Goal: Task Accomplishment & Management: Use online tool/utility

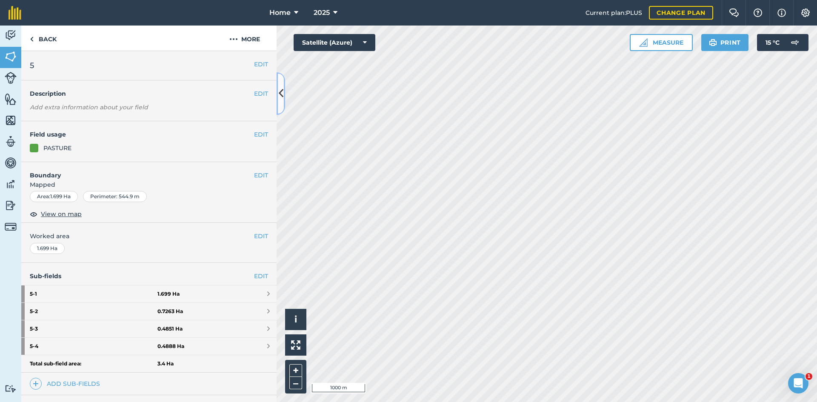
click at [282, 101] on button at bounding box center [281, 93] width 9 height 43
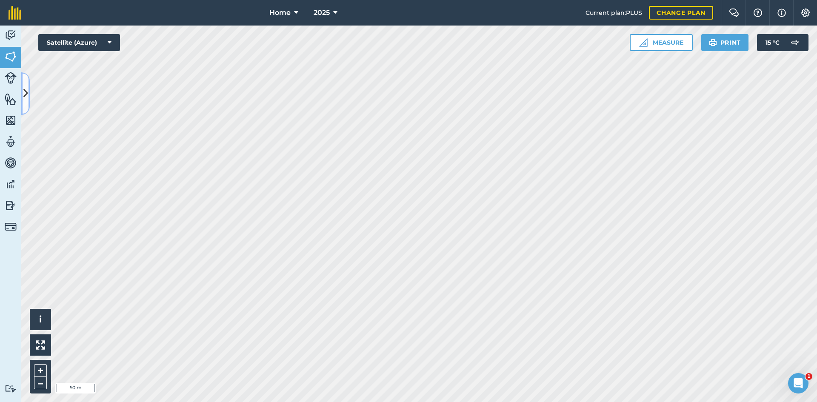
click at [26, 93] on icon at bounding box center [25, 93] width 5 height 15
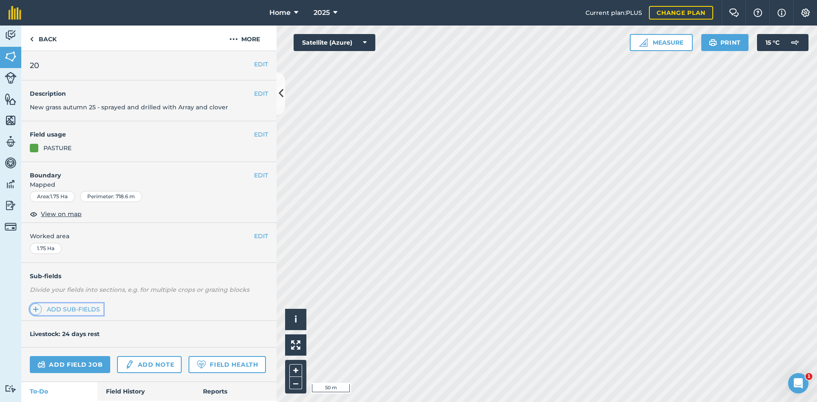
click at [85, 309] on link "Add sub-fields" at bounding box center [67, 309] width 74 height 12
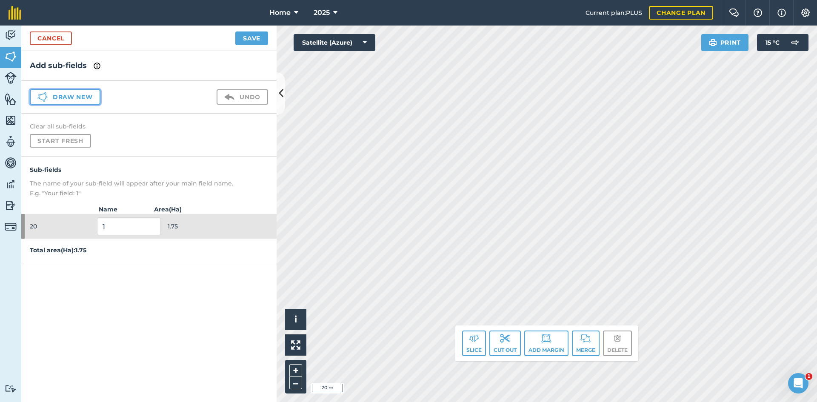
click at [97, 96] on button "Draw new" at bounding box center [65, 96] width 71 height 15
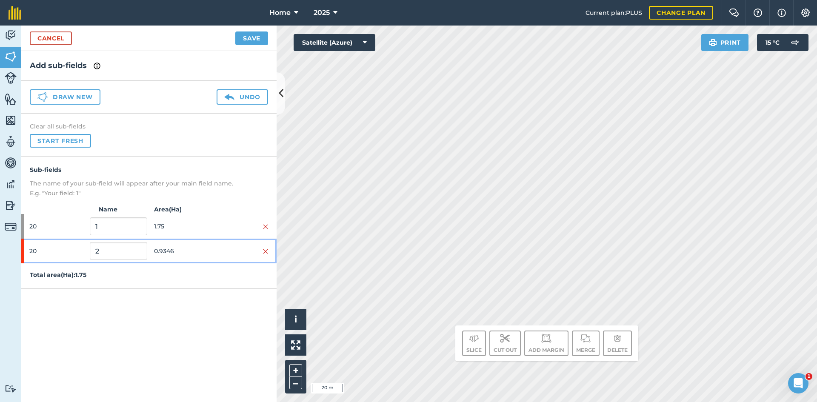
click at [215, 246] on div "20 2 0.9346" at bounding box center [148, 251] width 255 height 25
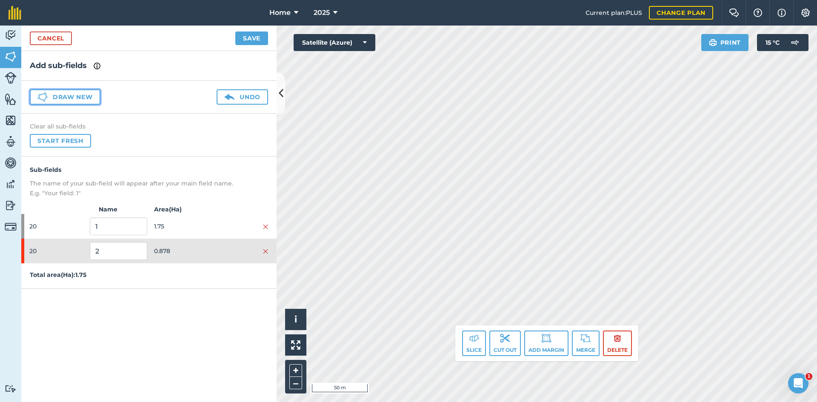
click at [86, 98] on button "Draw new" at bounding box center [65, 96] width 71 height 15
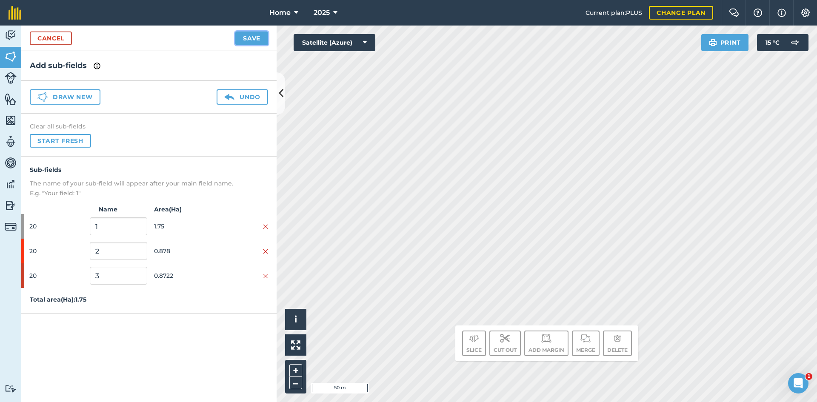
click at [241, 43] on button "Save" at bounding box center [251, 38] width 33 height 14
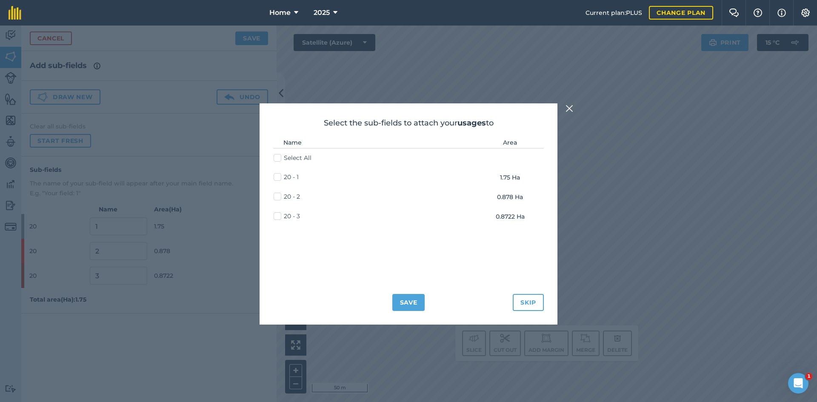
click at [280, 197] on label "20 - 2" at bounding box center [287, 196] width 26 height 9
click at [279, 197] on input "20 - 2" at bounding box center [277, 195] width 6 height 6
checkbox input "true"
click at [279, 214] on label "20 - 3" at bounding box center [287, 216] width 26 height 9
click at [279, 214] on input "20 - 3" at bounding box center [277, 215] width 6 height 6
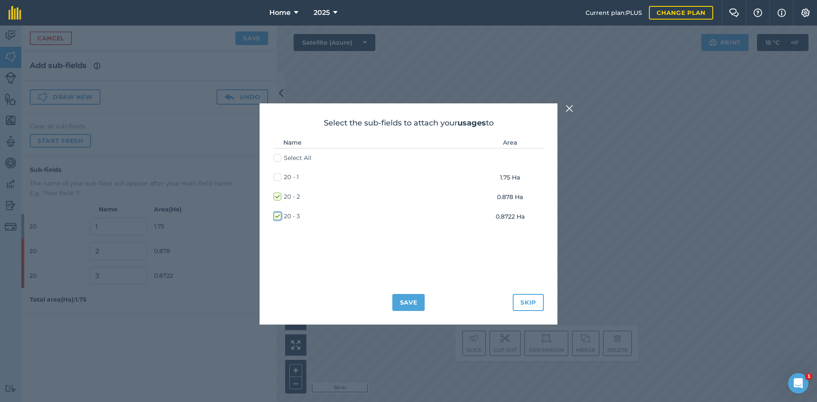
checkbox input "true"
click at [405, 306] on button "Save" at bounding box center [408, 302] width 33 height 17
